Goal: Use online tool/utility: Utilize a website feature to perform a specific function

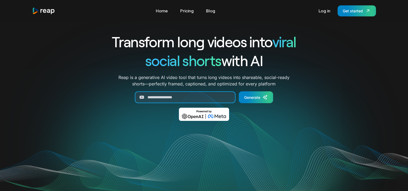
click at [158, 97] on input "Generate Form" at bounding box center [185, 97] width 101 height 12
click at [123, 102] on form "Generate" at bounding box center [204, 97] width 224 height 12
click at [164, 95] on input "Generate Form" at bounding box center [185, 97] width 101 height 12
paste input "**********"
type input "**********"
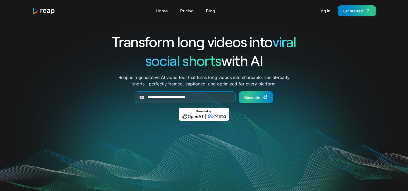
click at [249, 97] on div "Generate" at bounding box center [252, 98] width 16 height 6
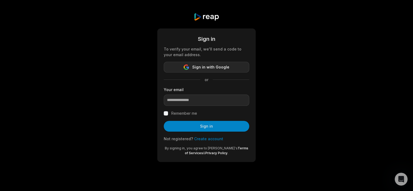
click at [189, 70] on button "Sign in with Google" at bounding box center [206, 67] width 85 height 11
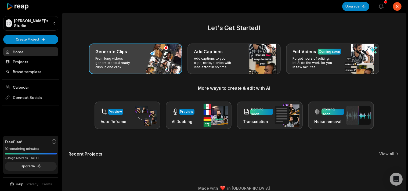
click at [135, 60] on p "From long videos generate social ready clips in one click." at bounding box center [116, 62] width 42 height 13
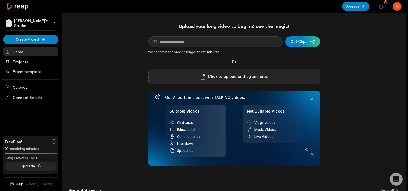
click at [252, 79] on p "or drag and drop" at bounding box center [253, 76] width 32 height 6
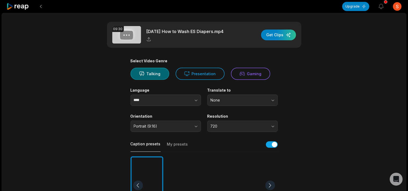
drag, startPoint x: 269, startPoint y: 35, endPoint x: 270, endPoint y: 60, distance: 24.5
click at [270, 59] on main "09:30 2025 10 11 How to Wash ES Diapers.mp4 Get Clips Select Video Genre Talkin…" at bounding box center [204, 185] width 260 height 327
click at [255, 125] on span "720" at bounding box center [239, 126] width 56 height 5
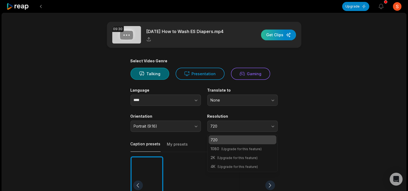
click at [282, 36] on div "button" at bounding box center [278, 35] width 35 height 11
